Goal: Task Accomplishment & Management: Manage account settings

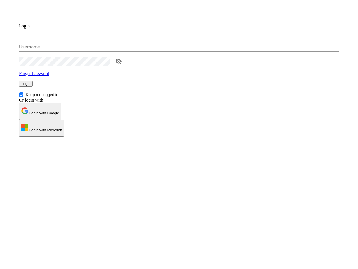
click at [179, 87] on div "Login" at bounding box center [179, 84] width 320 height 6
click at [179, 52] on input "Username" at bounding box center [179, 47] width 320 height 9
click at [122, 64] on icon "toggle password visibility" at bounding box center [119, 61] width 6 height 5
click at [31, 86] on span "Login" at bounding box center [25, 83] width 9 height 4
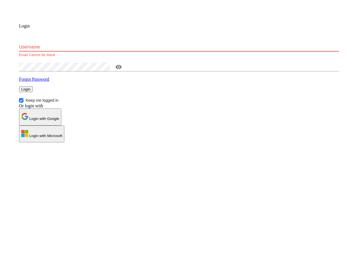
click at [61, 103] on span "Keep me logged in" at bounding box center [42, 100] width 37 height 6
click at [24, 102] on input "Keep me logged in" at bounding box center [21, 100] width 4 height 4
checkbox input "false"
click at [59, 121] on p "Login with Google" at bounding box center [40, 117] width 38 height 8
click at [62, 138] on p "Login with Microsoft" at bounding box center [41, 134] width 41 height 8
